Goal: Task Accomplishment & Management: Complete application form

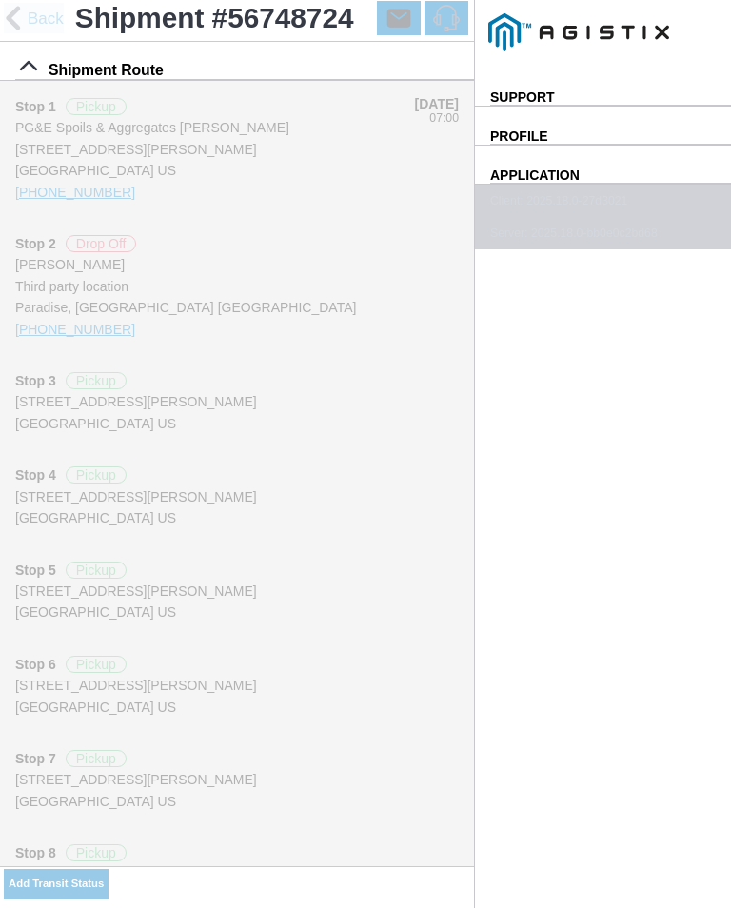
click at [0, 0] on slot "Add Transit Status" at bounding box center [0, 0] width 0 height 0
click at [0, 0] on input "15:15" at bounding box center [0, 0] width 0 height 0
type input "16:00"
click at [0, 0] on select "Select Arrive at Drop Off Arrive at Pickup Break Start Break Stop Depart Drop O…" at bounding box center [0, 0] width 0 height 0
select select "ARVPULOC"
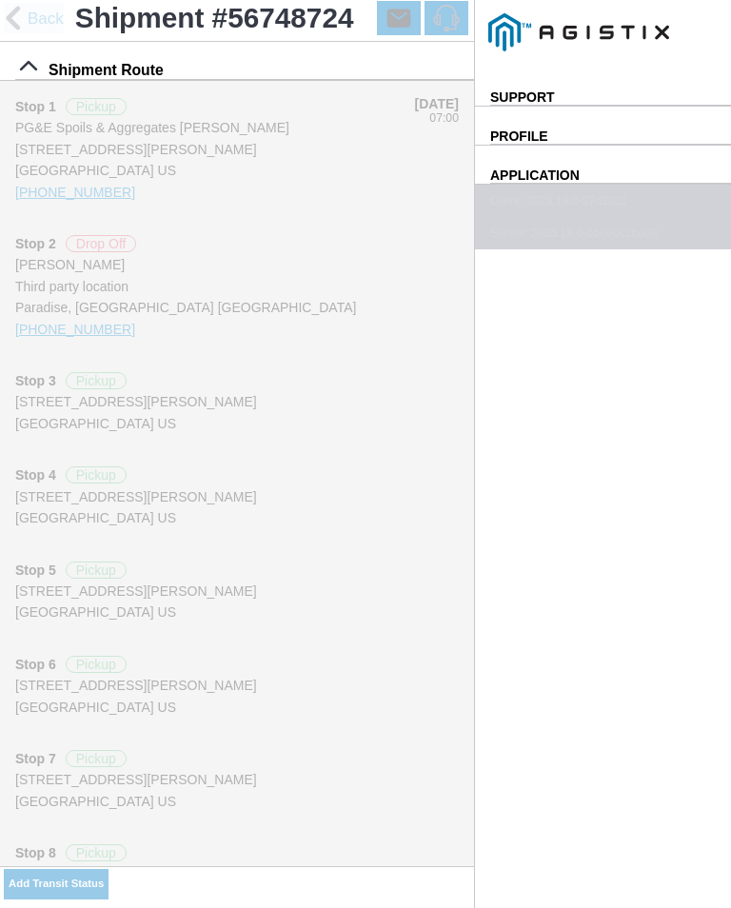
click at [0, 0] on div "Location" at bounding box center [0, 0] width 0 height 0
click at [0, 0] on div "Paradise - [PERSON_NAME]" at bounding box center [0, 0] width 0 height 0
click at [0, 0] on slot "Apply" at bounding box center [0, 0] width 0 height 0
type input "Paradise"
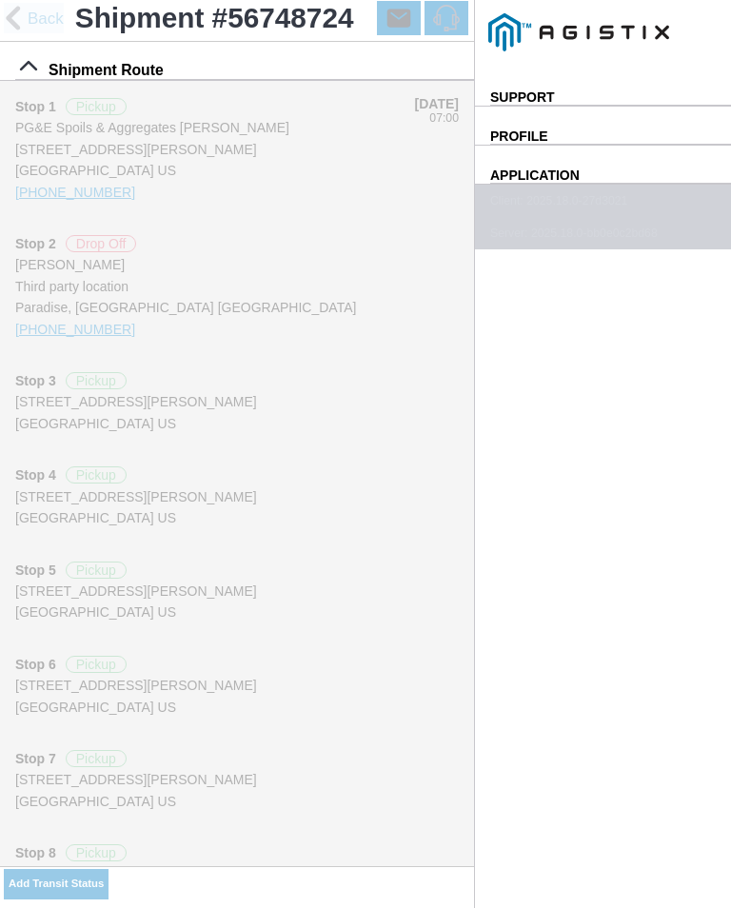
click at [0, 0] on span "SAVE" at bounding box center [0, 0] width 0 height 0
click at [0, 0] on slot "Add Transit Status" at bounding box center [0, 0] width 0 height 0
click at [0, 0] on input "15:16" at bounding box center [0, 0] width 0 height 0
type input "16:10"
click at [0, 0] on select "Select Arrive at Drop Off Arrive at Pickup Break Start Break Stop Depart Drop O…" at bounding box center [0, 0] width 0 height 0
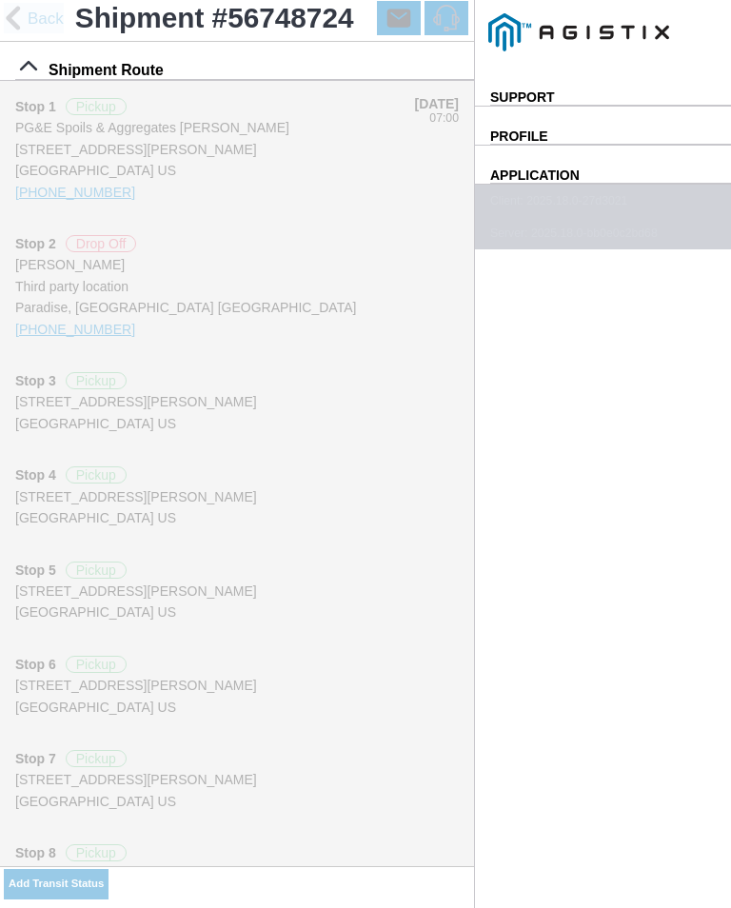
select select "DPTPULOC"
click at [0, 0] on div "Location" at bounding box center [0, 0] width 0 height 0
click at [0, 0] on div "Paradise - [PERSON_NAME]" at bounding box center [0, 0] width 0 height 0
click at [0, 0] on slot "Apply" at bounding box center [0, 0] width 0 height 0
type input "Paradise"
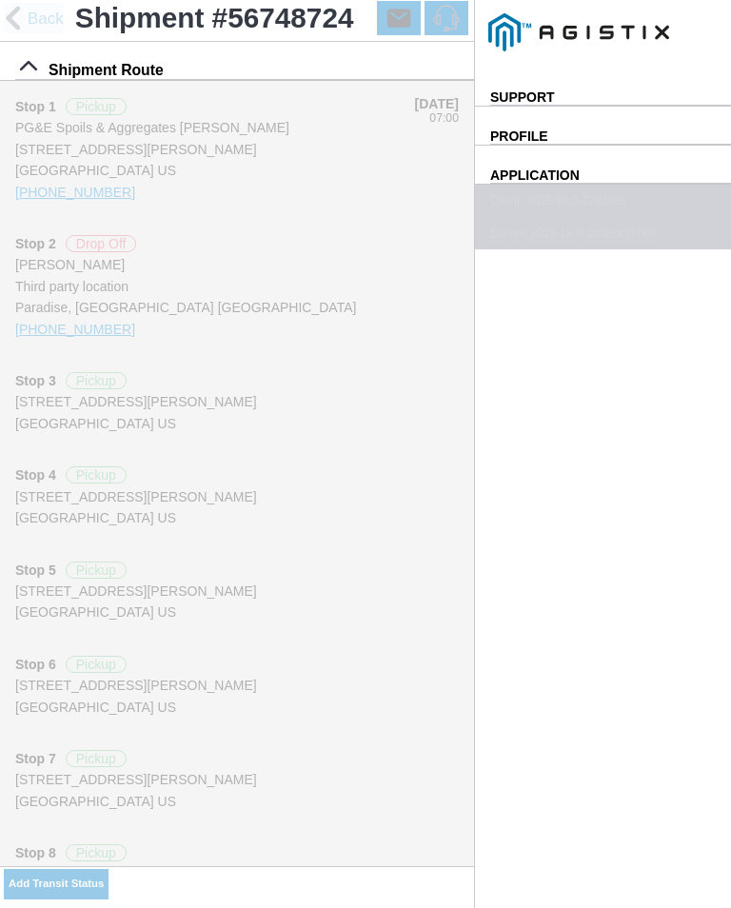
click at [0, 0] on select "Select 1" x 3" Rock 1" x 4" Rock 2" x 4" Rock Asphalt Cold Patch Backfill Spec …" at bounding box center [0, 0] width 0 height 0
select select "708654"
click at [0, 0] on span "SAVE" at bounding box center [0, 0] width 0 height 0
click at [0, 0] on slot "Add Transit Status" at bounding box center [0, 0] width 0 height 0
click at [0, 0] on input "15:17" at bounding box center [0, 0] width 0 height 0
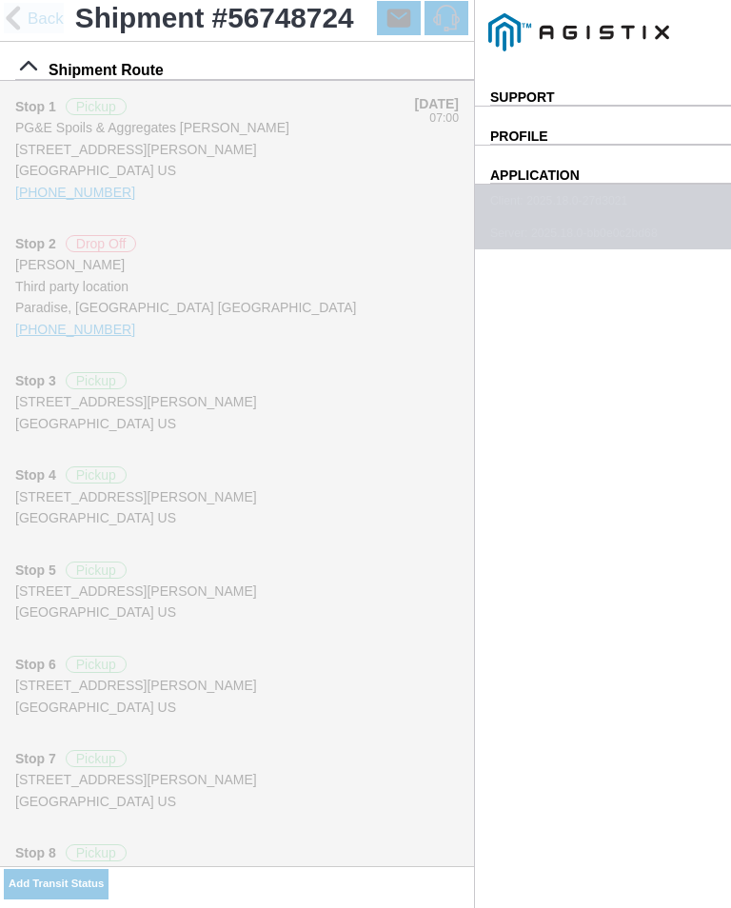
click at [0, 0] on select "Select Arrive at Drop Off Arrive at Pickup Break Start Break Stop Depart Drop O…" at bounding box center [0, 0] width 0 height 0
click at [0, 0] on input "17:15" at bounding box center [0, 0] width 0 height 0
type input "17:10"
click at [0, 0] on select "Select Arrive at Drop Off Arrive at Pickup Break Start Break Stop Depart Drop O…" at bounding box center [0, 0] width 0 height 0
select select "ARVPULOC"
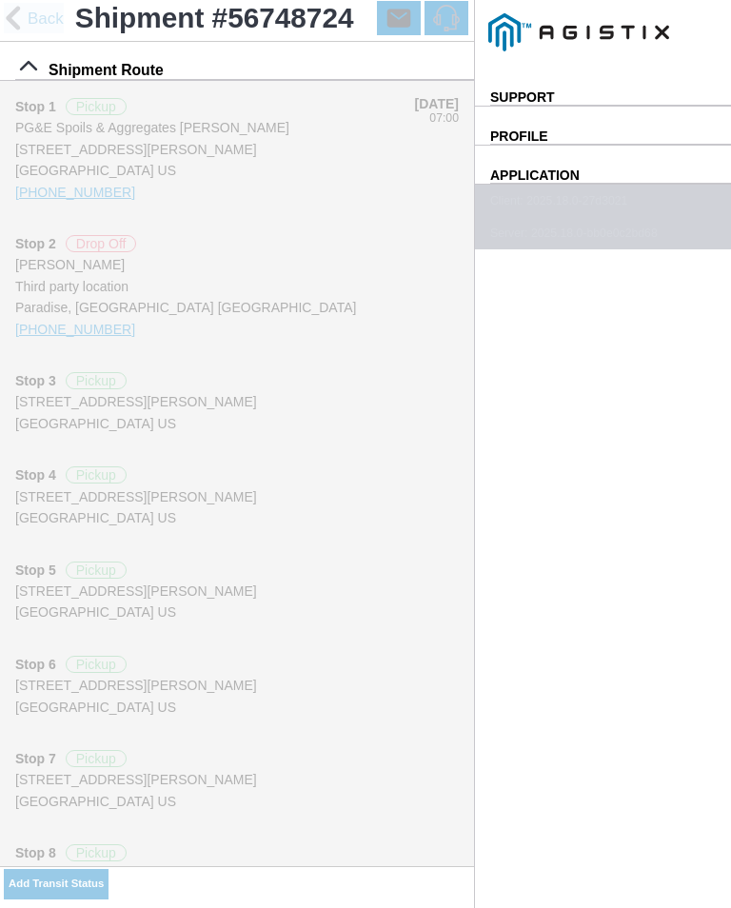
click at [0, 0] on div "Location" at bounding box center [0, 0] width 0 height 0
click at [0, 0] on div "Paradise - [PERSON_NAME]" at bounding box center [0, 0] width 0 height 0
click at [0, 0] on slot "Apply" at bounding box center [0, 0] width 0 height 0
type input "Paradise"
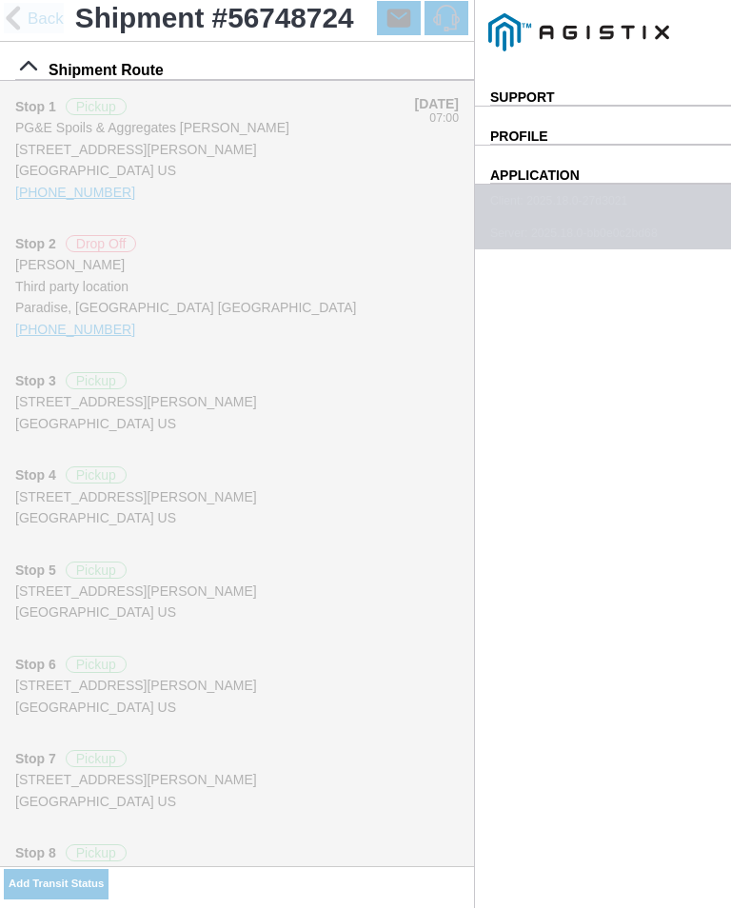
click at [0, 0] on button "SAVE" at bounding box center [0, 0] width 0 height 0
click at [0, 0] on slot "Add Transit Status" at bounding box center [0, 0] width 0 height 0
click at [0, 0] on input "15:18" at bounding box center [0, 0] width 0 height 0
type input "17:15"
click at [0, 0] on select "Select Arrive at Drop Off Arrive at Pickup Break Start Break Stop Depart Drop O…" at bounding box center [0, 0] width 0 height 0
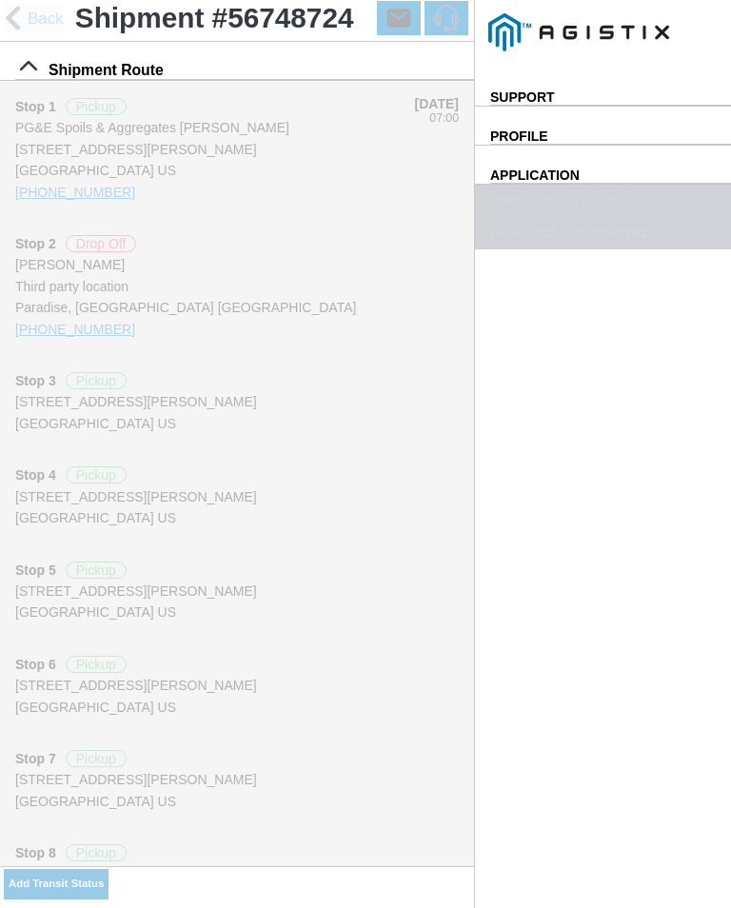
select select "DELIVRED"
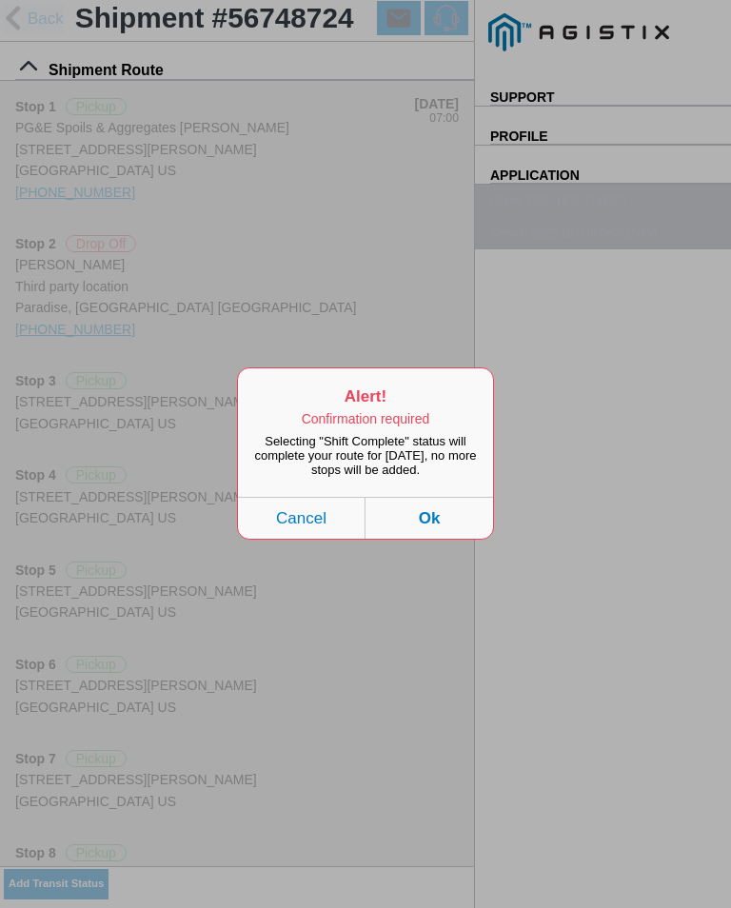
click at [438, 530] on button "Ok" at bounding box center [430, 519] width 128 height 42
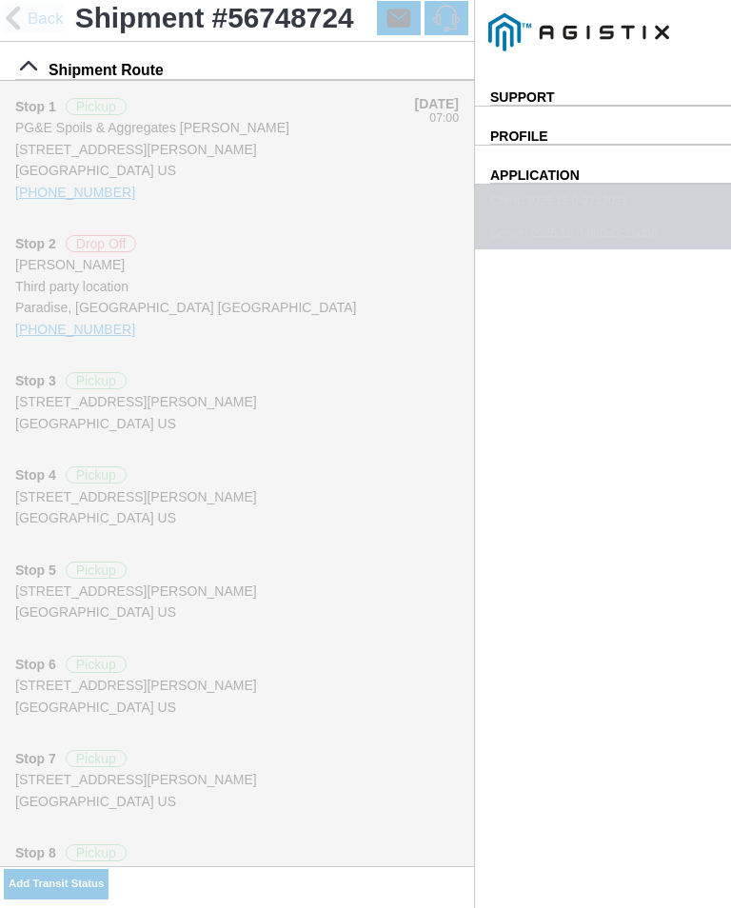
click at [0, 0] on div "Select Location" at bounding box center [0, 0] width 0 height 0
click at [0, 0] on div "Location" at bounding box center [0, 0] width 0 height 0
click at [0, 0] on div "Paradise - [PERSON_NAME]" at bounding box center [0, 0] width 0 height 0
click at [0, 0] on slot "Apply" at bounding box center [0, 0] width 0 height 0
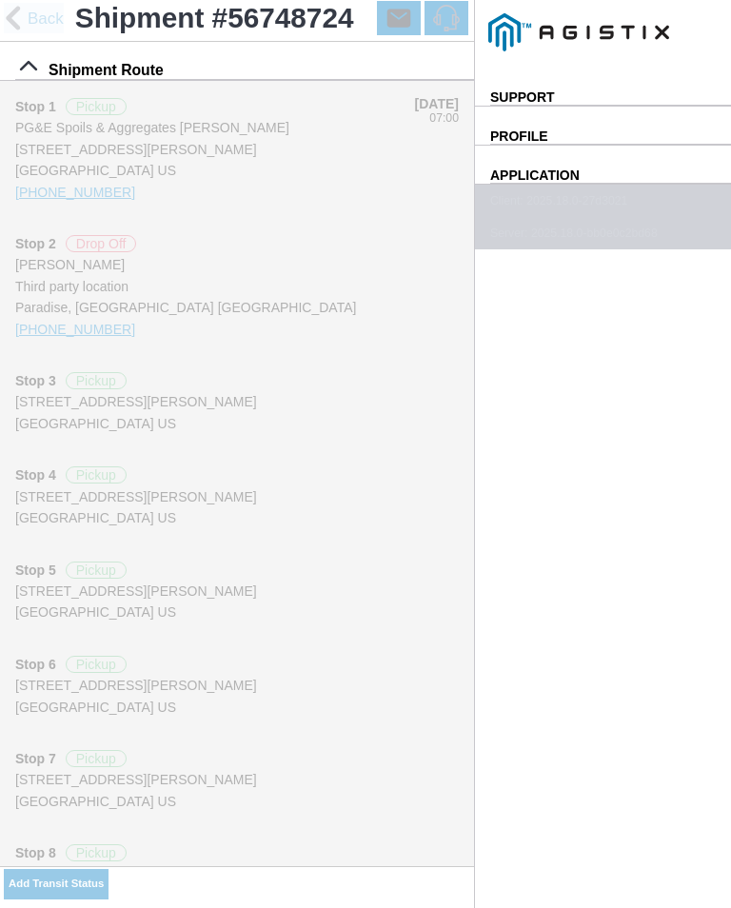
type input "Paradise"
click at [0, 0] on input "number" at bounding box center [0, 0] width 0 height 0
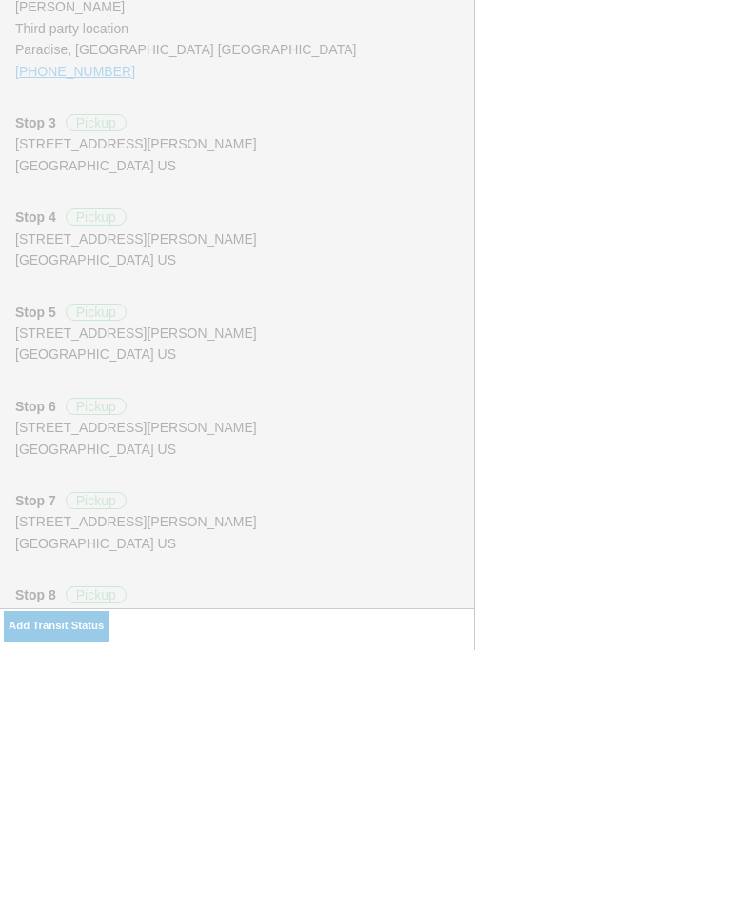
type input "0"
click at [0, 0] on span "SAVE" at bounding box center [0, 0] width 0 height 0
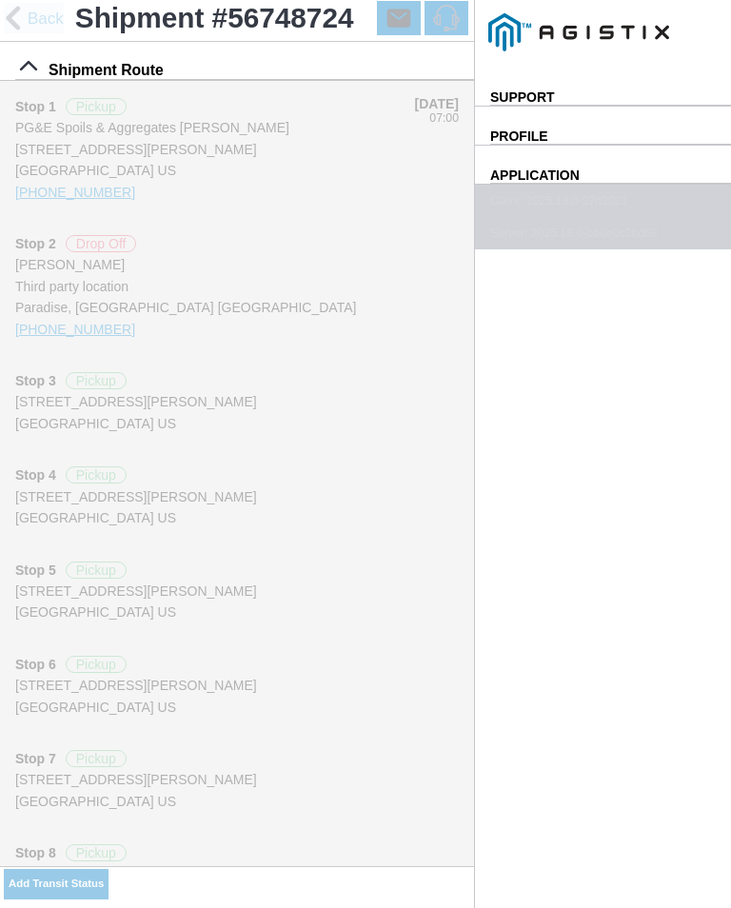
click at [0, 0] on slot "Add Transit Status" at bounding box center [0, 0] width 0 height 0
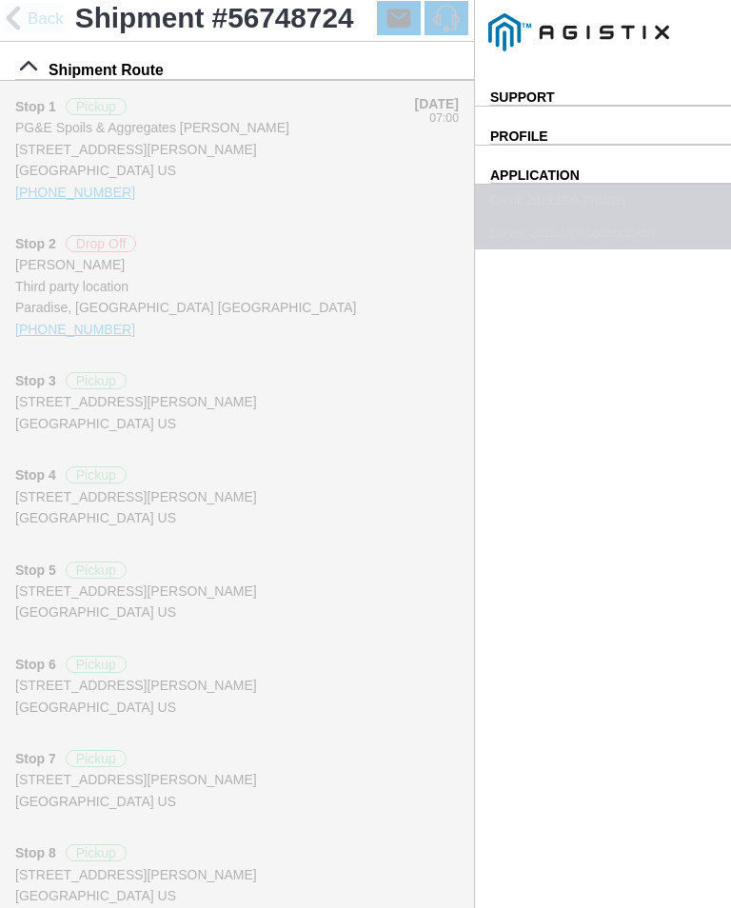
click at [0, 0] on slot "Reset" at bounding box center [0, 0] width 0 height 0
click at [0, 0] on span "button" at bounding box center [0, 0] width 0 height 0
